Goal: Task Accomplishment & Management: Manage account settings

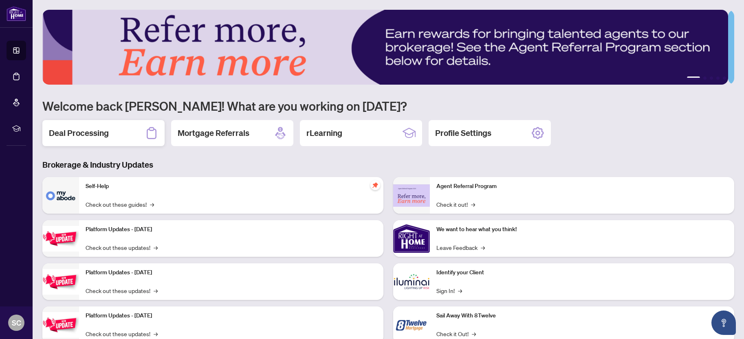
click at [101, 132] on h2 "Deal Processing" at bounding box center [79, 132] width 60 height 11
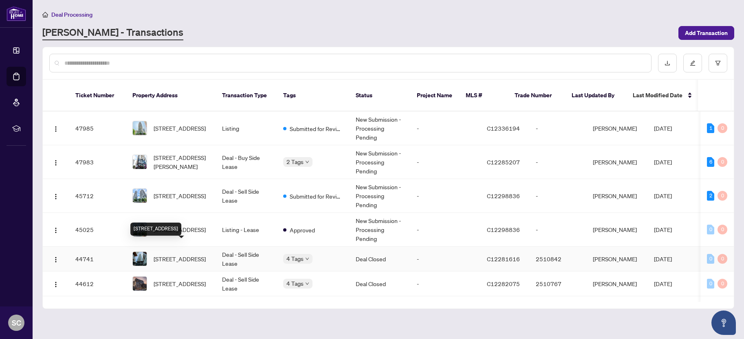
click at [189, 254] on span "[STREET_ADDRESS]" at bounding box center [180, 258] width 52 height 9
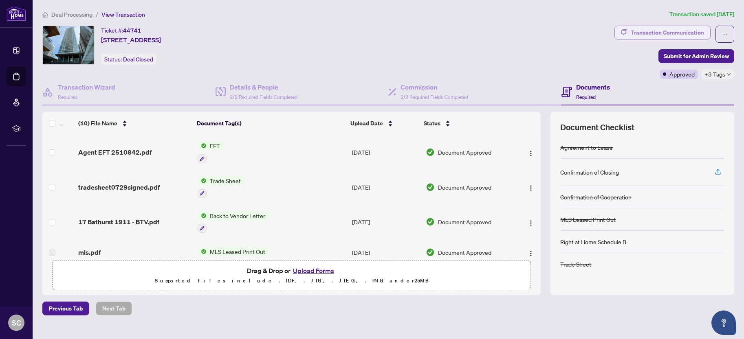
click at [652, 31] on div "Transaction Communication" at bounding box center [666, 32] width 73 height 13
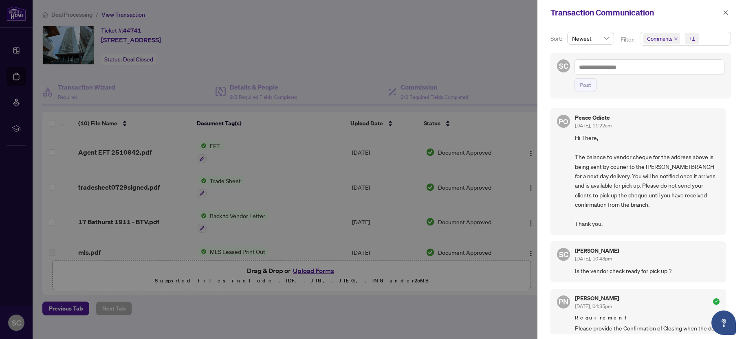
click at [439, 59] on div at bounding box center [372, 169] width 744 height 339
click at [724, 14] on icon "close" at bounding box center [725, 12] width 4 height 4
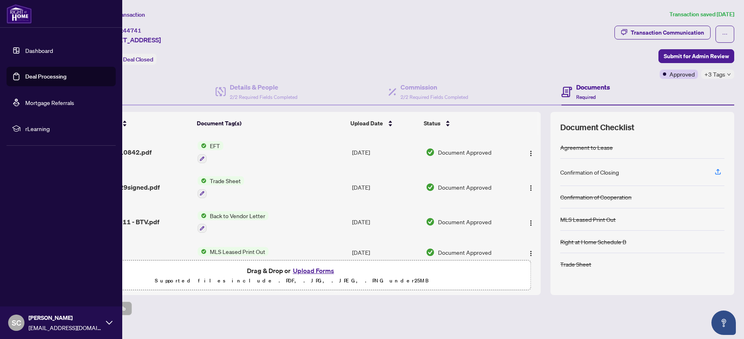
click at [44, 75] on link "Deal Processing" at bounding box center [45, 76] width 41 height 7
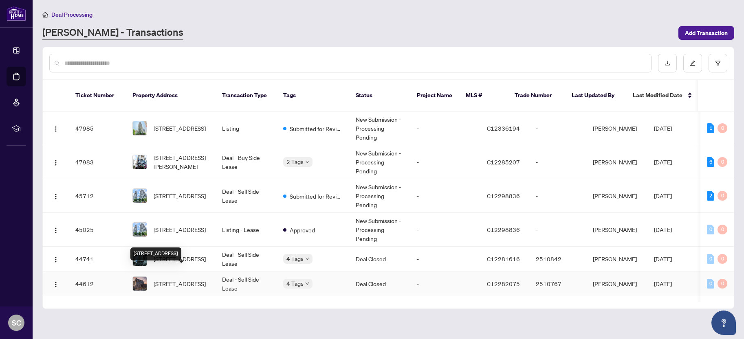
click at [199, 279] on span "[STREET_ADDRESS]" at bounding box center [180, 283] width 52 height 9
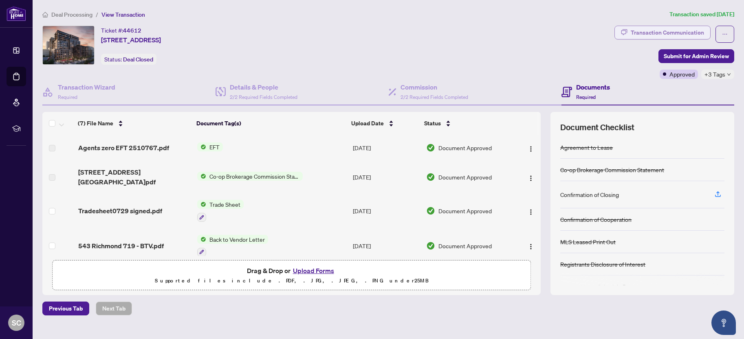
click at [644, 29] on div "Transaction Communication" at bounding box center [666, 32] width 73 height 13
